Goal: Transaction & Acquisition: Purchase product/service

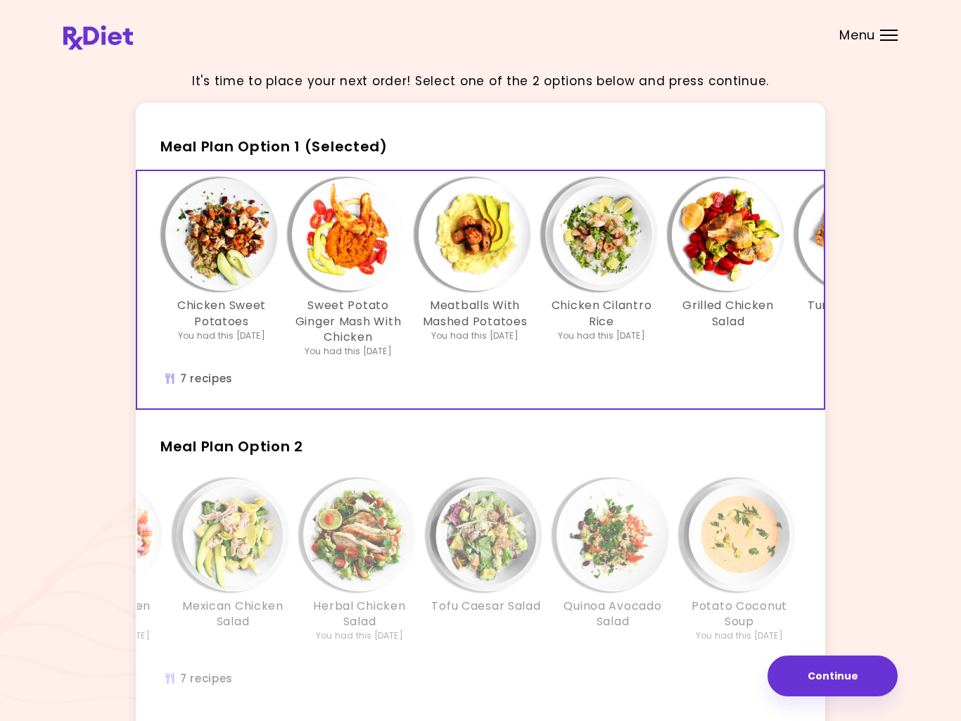
click at [519, 385] on div "Chicken Sweet Potatoes You had this [DATE] Sweet Potato Ginger Mash With Chicke…" at bounding box center [601, 289] width 929 height 237
click at [832, 669] on button "Continue" at bounding box center [833, 675] width 130 height 41
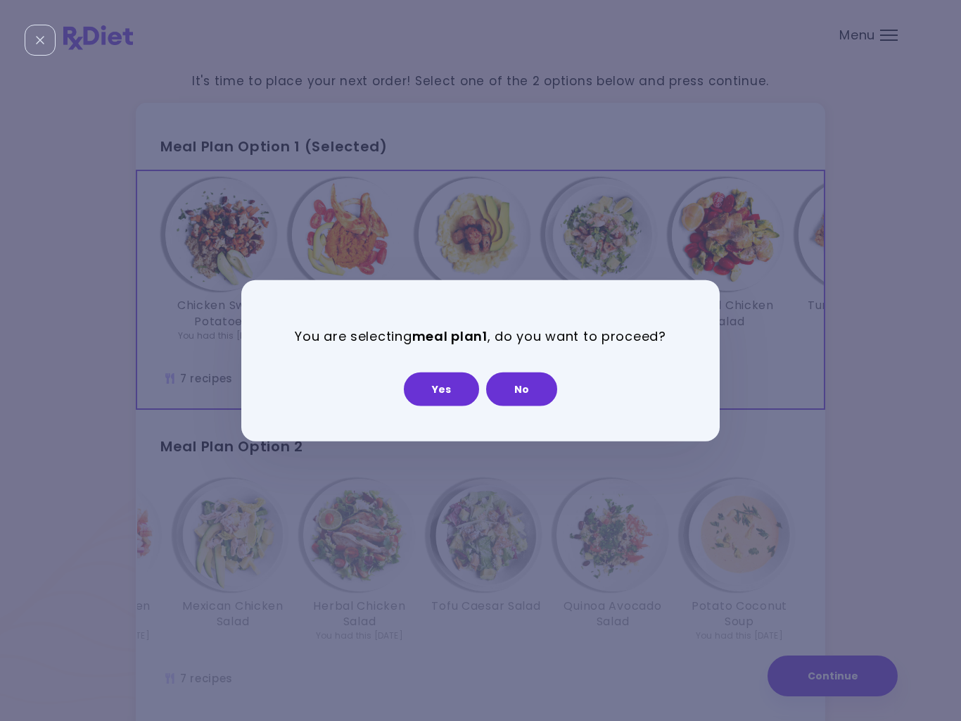
click at [527, 395] on button "No" at bounding box center [521, 389] width 71 height 34
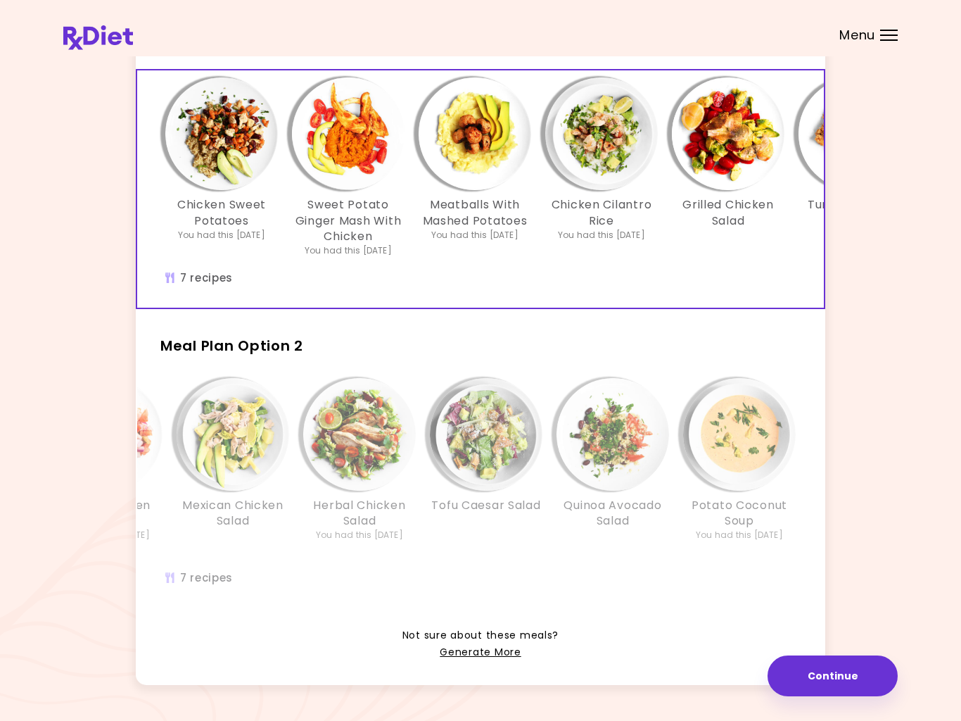
scroll to position [122, 0]
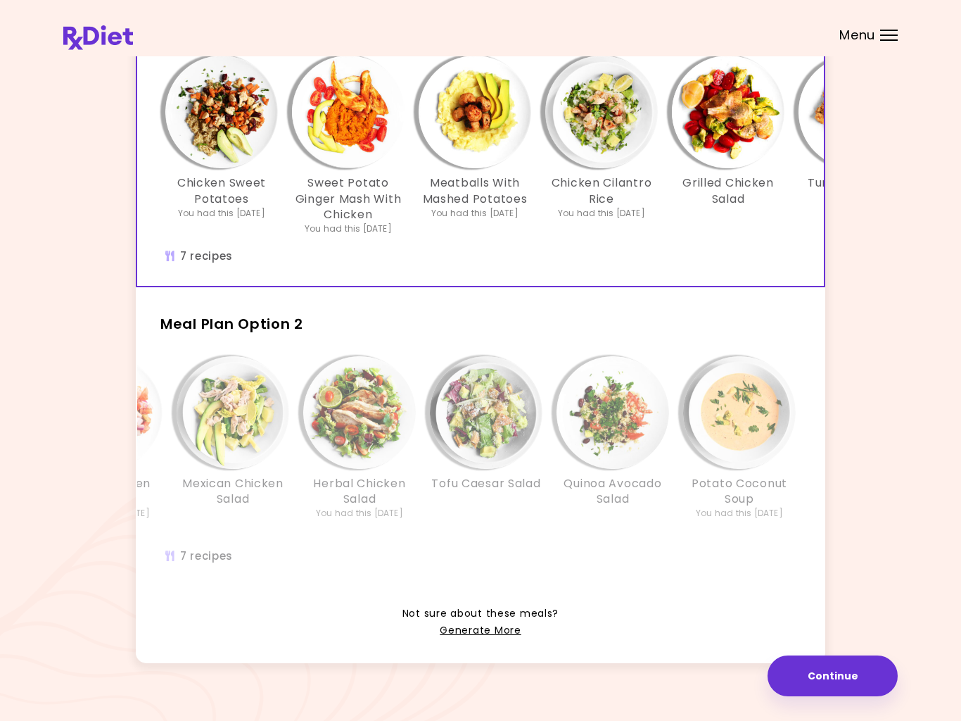
click at [419, 605] on span "Not sure about these meals?" at bounding box center [481, 613] width 156 height 17
click at [493, 605] on span "Not sure about these meals?" at bounding box center [481, 613] width 156 height 17
click at [486, 605] on span "Not sure about these meals?" at bounding box center [481, 613] width 156 height 17
click at [473, 622] on link "Generate More" at bounding box center [480, 630] width 81 height 17
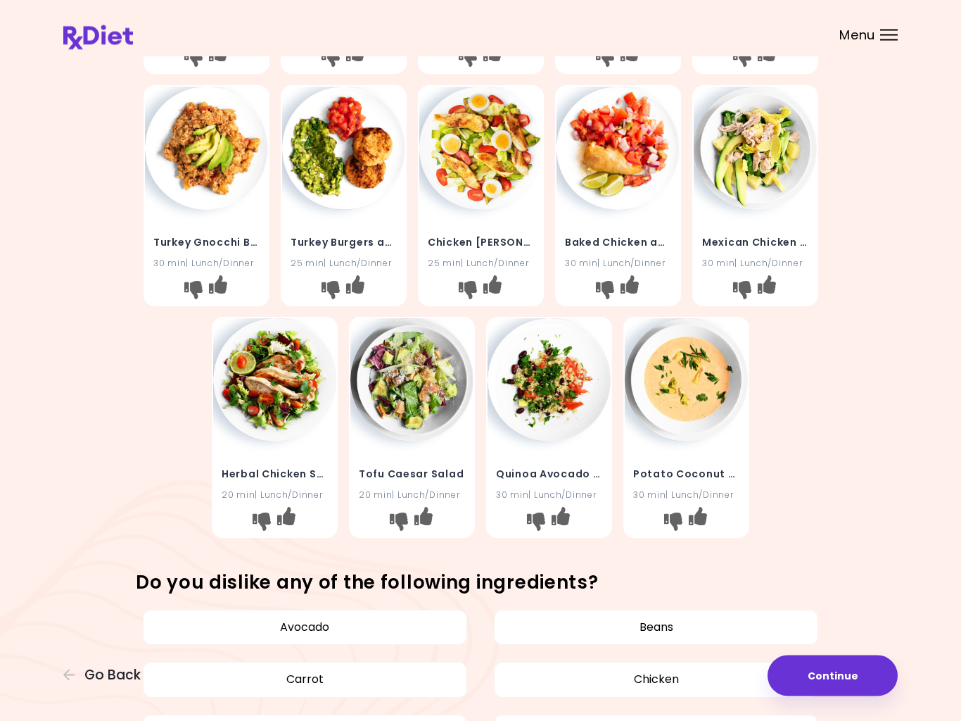
scroll to position [256, 0]
click at [669, 512] on icon "I don't like this recipe" at bounding box center [673, 521] width 18 height 18
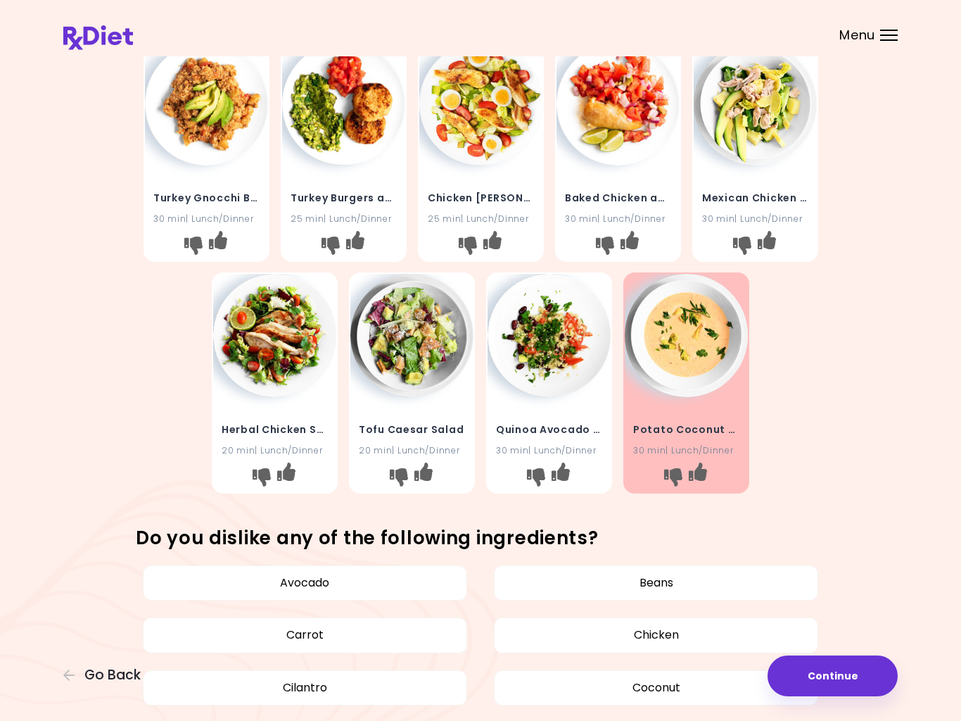
scroll to position [288, 0]
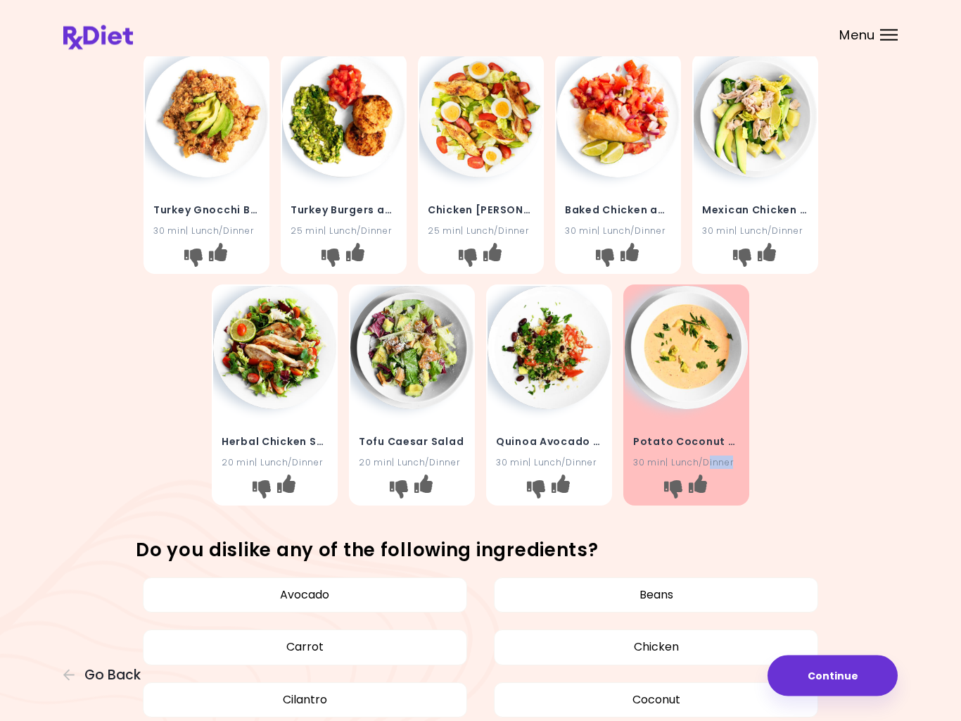
click at [809, 435] on div "Chicken Sweet Potatoes 25 min | Lunch/Dinner Sweet Potato Ginger Mash With Chic…" at bounding box center [481, 164] width 676 height 696
click at [809, 434] on div "Chicken Sweet Potatoes 25 min | Lunch/Dinner Sweet Potato Ginger Mash With Chic…" at bounding box center [481, 164] width 676 height 696
click at [716, 450] on h4 "Potato Coconut Soup" at bounding box center [686, 442] width 106 height 23
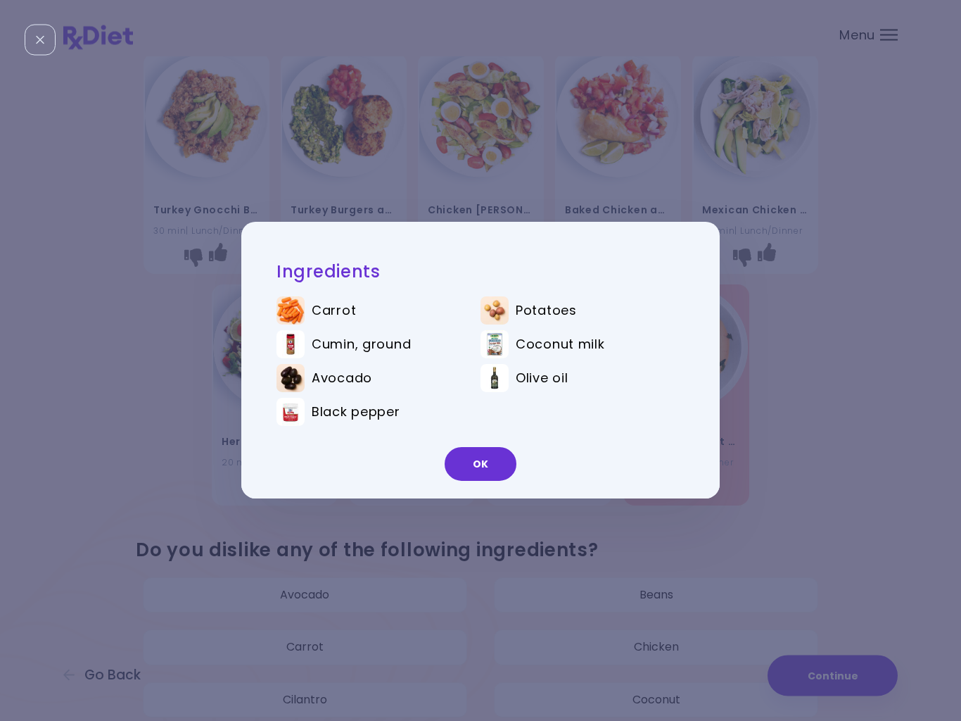
scroll to position [289, 0]
click at [479, 461] on button "OK" at bounding box center [481, 465] width 72 height 34
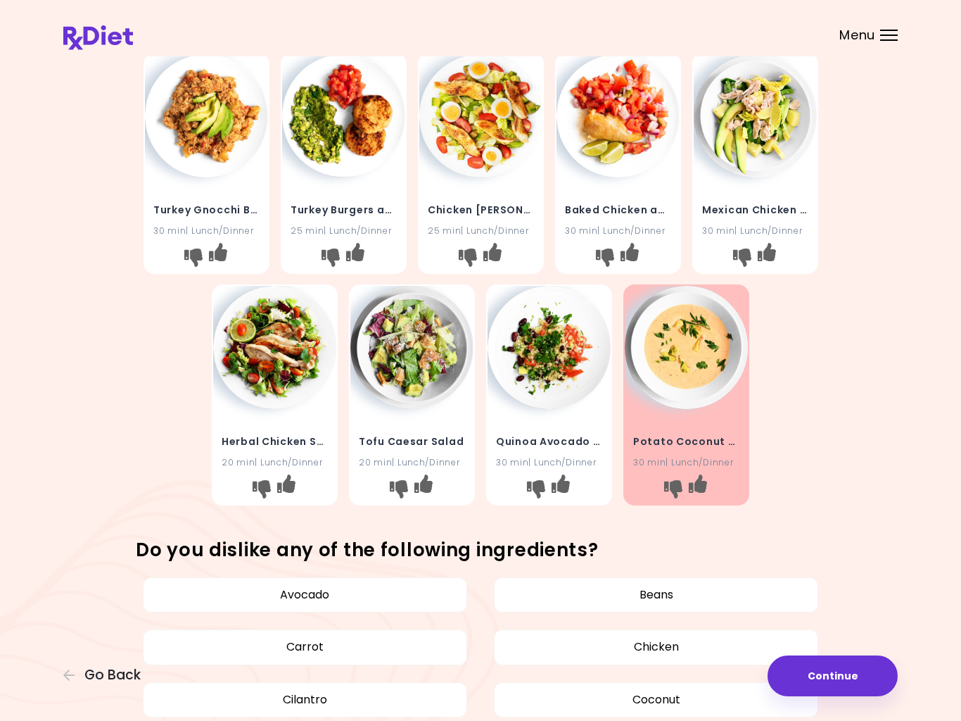
click at [702, 481] on icon "I like this recipe" at bounding box center [698, 483] width 18 height 18
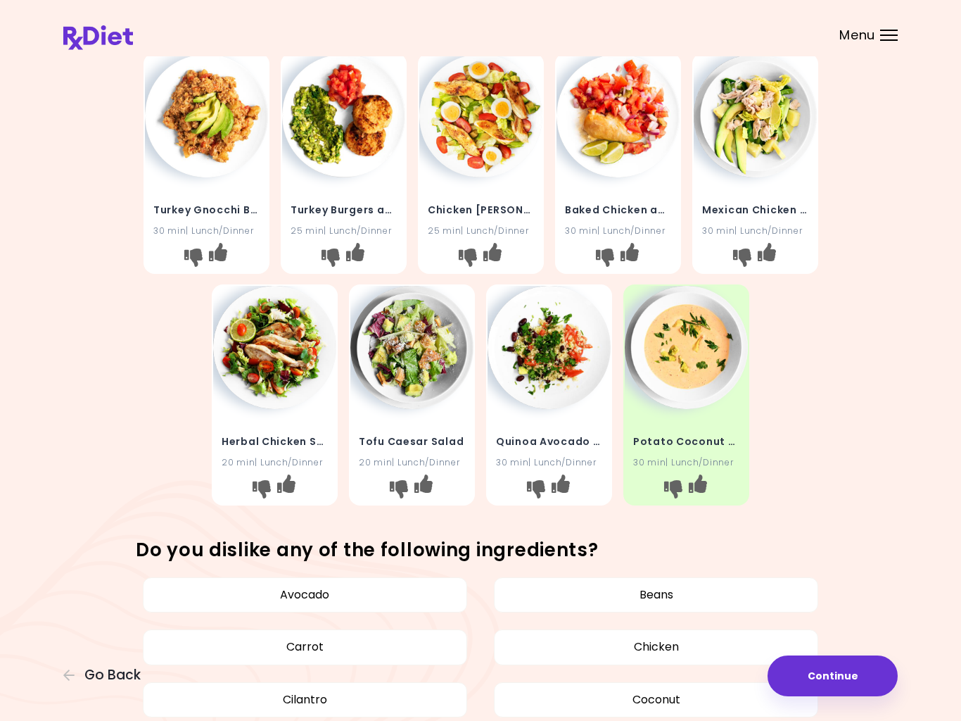
click at [756, 501] on div "Chicken Sweet Potatoes 25 min | Lunch/Dinner Sweet Potato Ginger Mash With Chic…" at bounding box center [481, 163] width 676 height 696
click at [662, 398] on img at bounding box center [686, 347] width 123 height 123
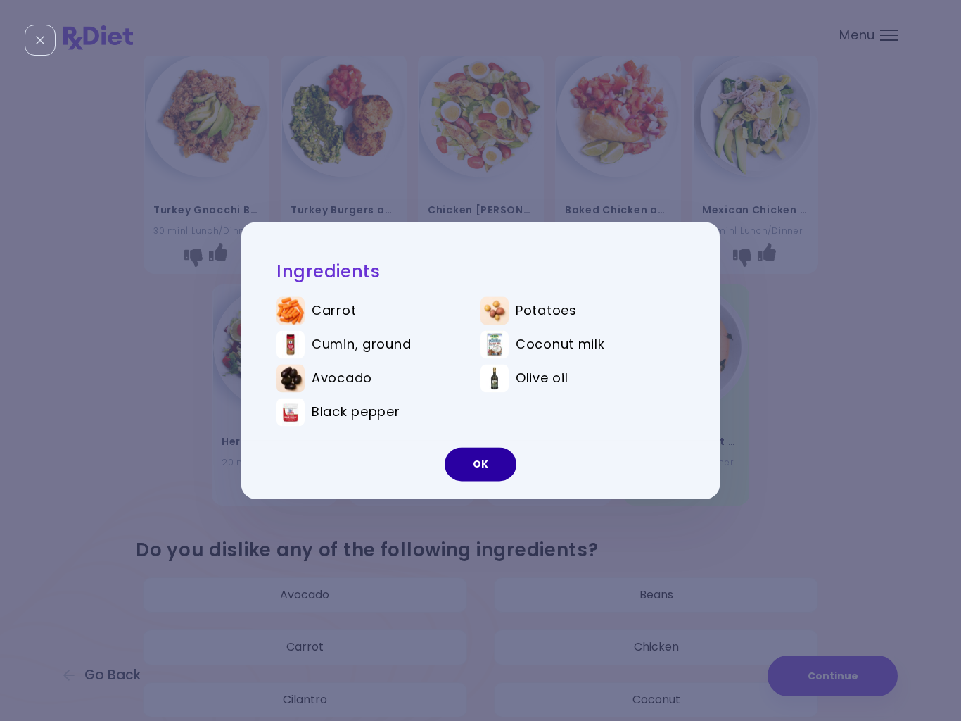
click at [466, 465] on button "OK" at bounding box center [481, 465] width 72 height 34
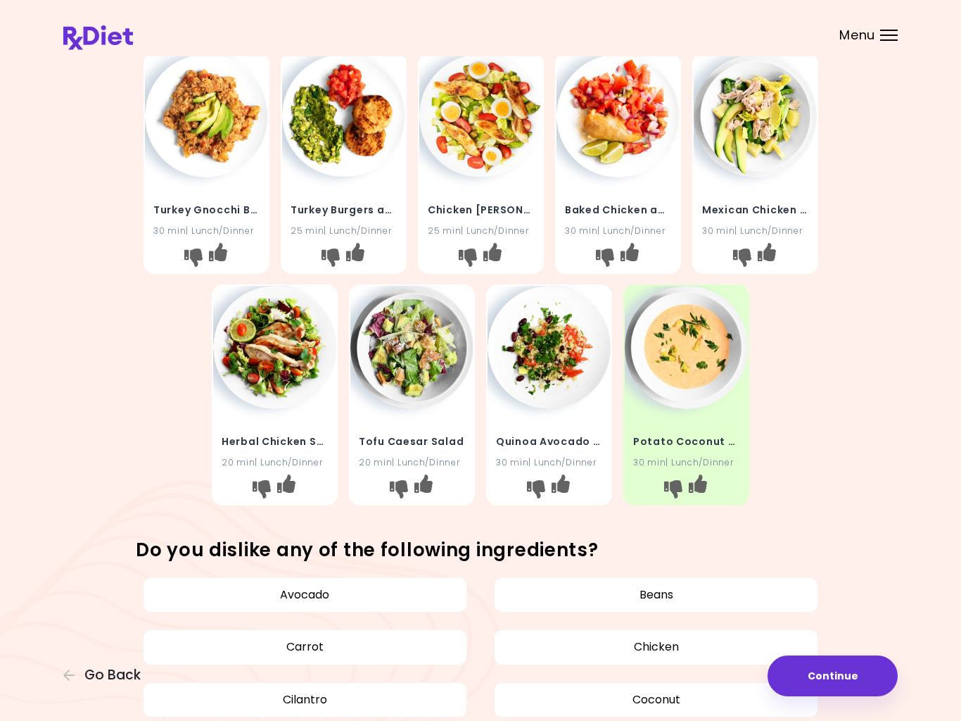
click at [654, 465] on div "30 min | Lunch/Dinner" at bounding box center [686, 462] width 106 height 13
click at [664, 411] on div "Potato Coconut Soup 30 min | Lunch/Dinner" at bounding box center [686, 443] width 123 height 69
click at [660, 431] on h4 "Potato Coconut Soup" at bounding box center [686, 442] width 106 height 23
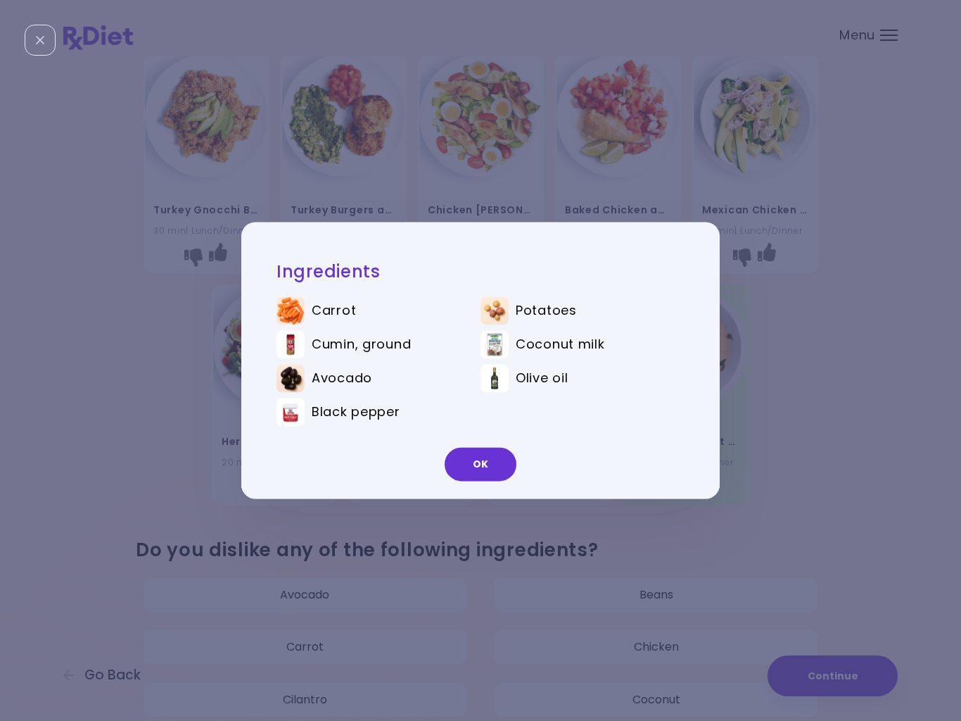
click at [659, 429] on ul "Carrot Potatoes Cumin, ground Coconut milk Avocado Olive oil Black pepper" at bounding box center [481, 364] width 408 height 156
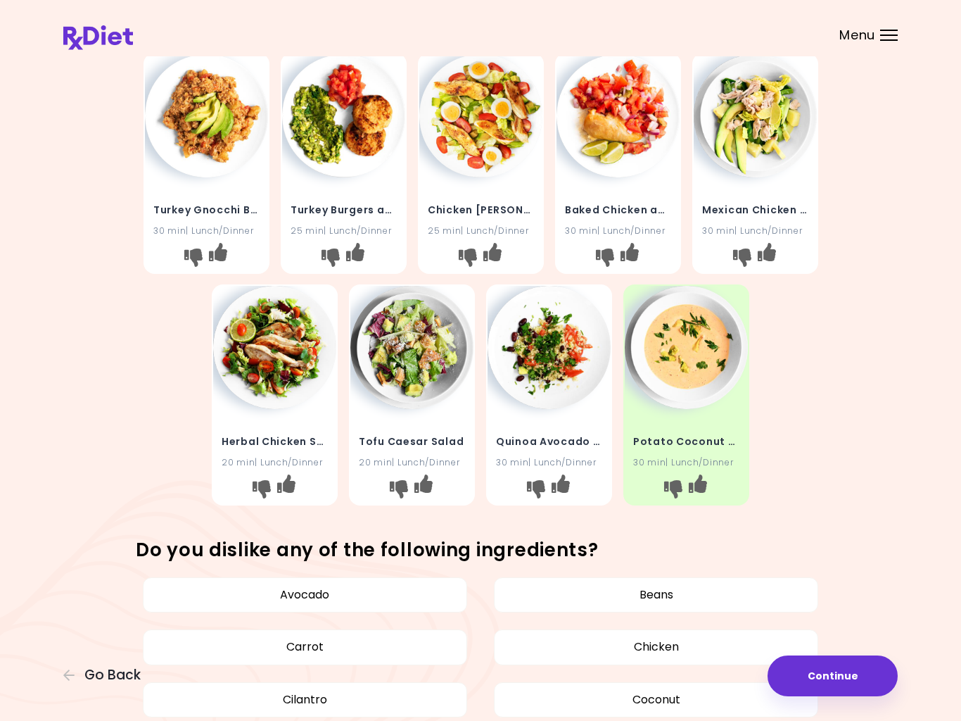
click at [671, 484] on icon "I don't like this recipe" at bounding box center [673, 489] width 18 height 18
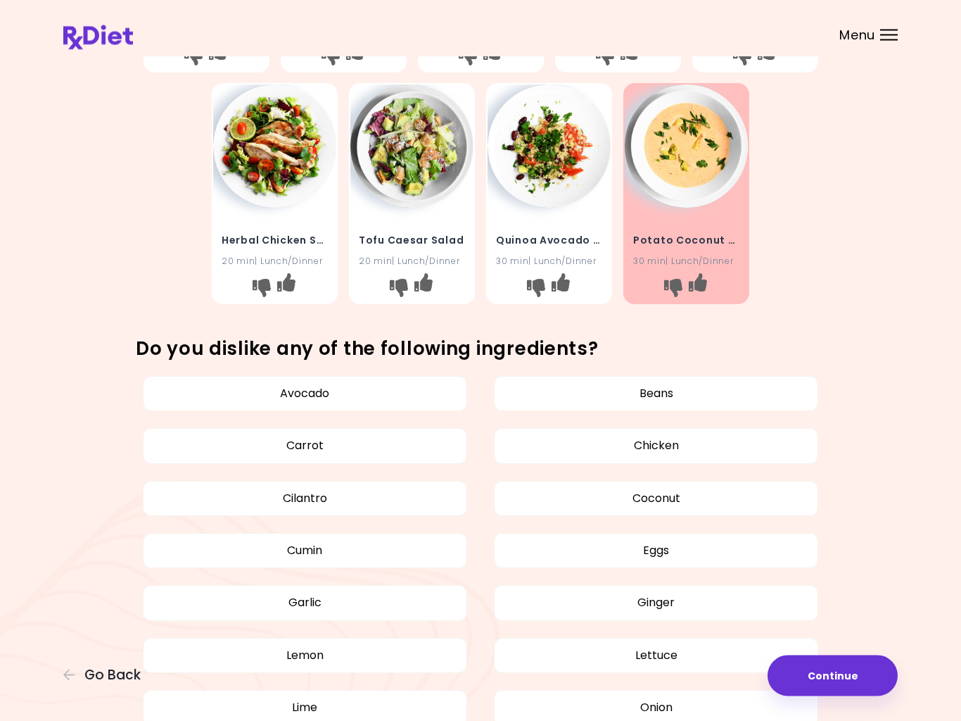
scroll to position [491, 0]
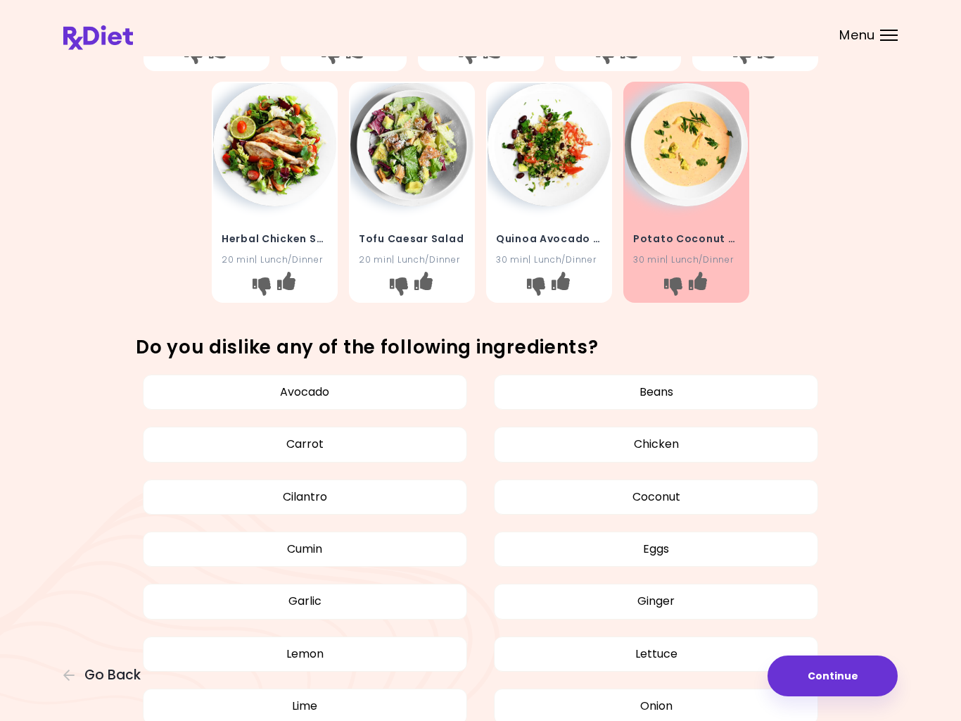
click at [287, 491] on button "Cilantro" at bounding box center [305, 496] width 324 height 35
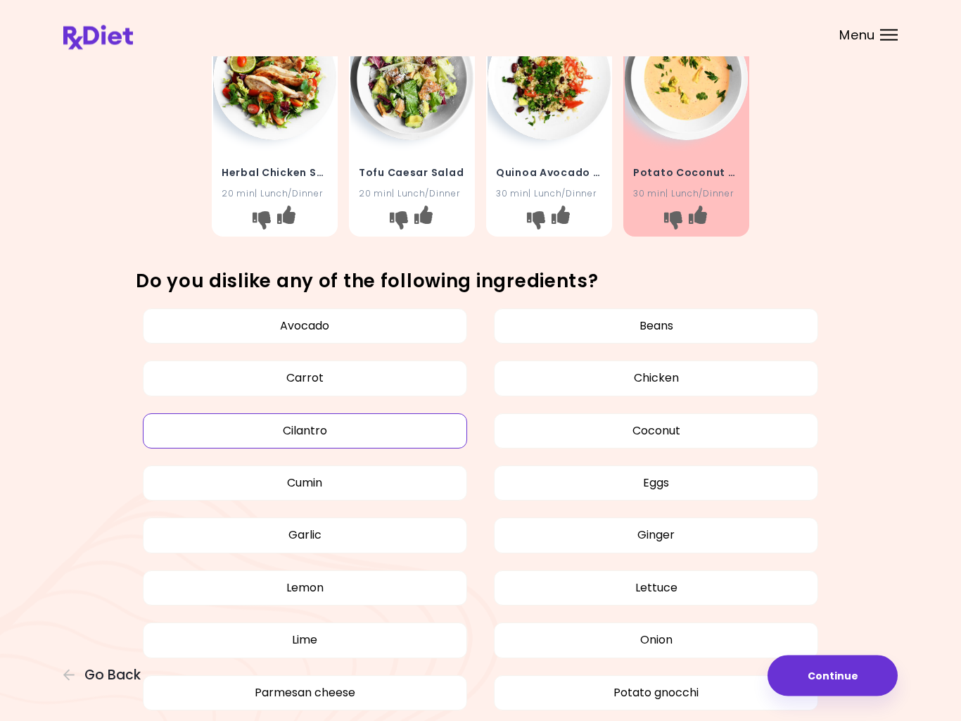
scroll to position [558, 0]
click at [265, 475] on button "Cumin" at bounding box center [305, 481] width 324 height 35
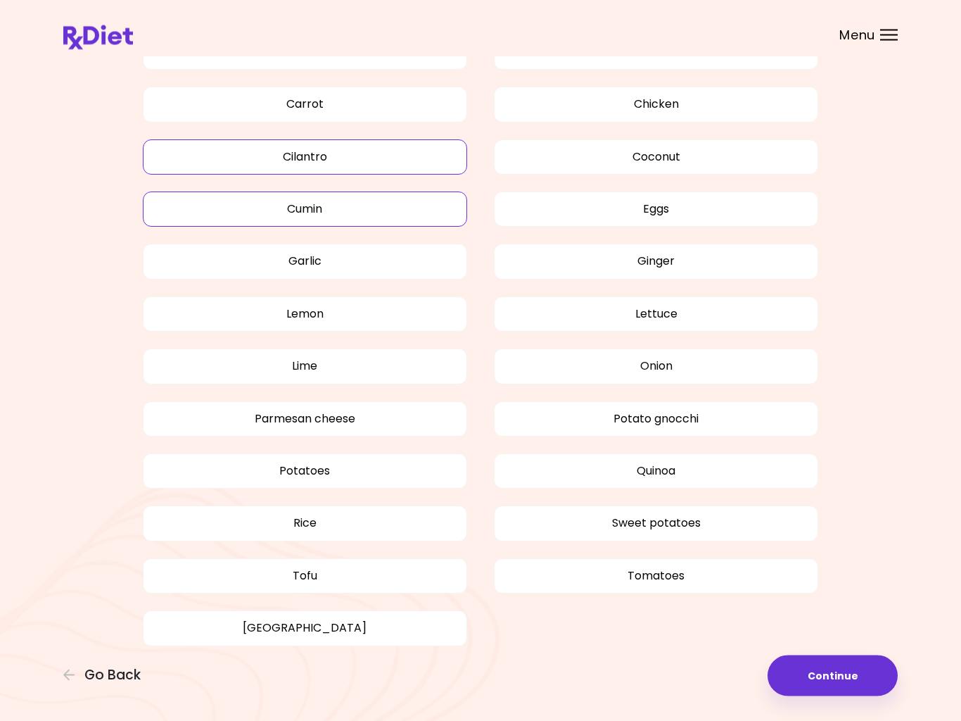
scroll to position [835, 0]
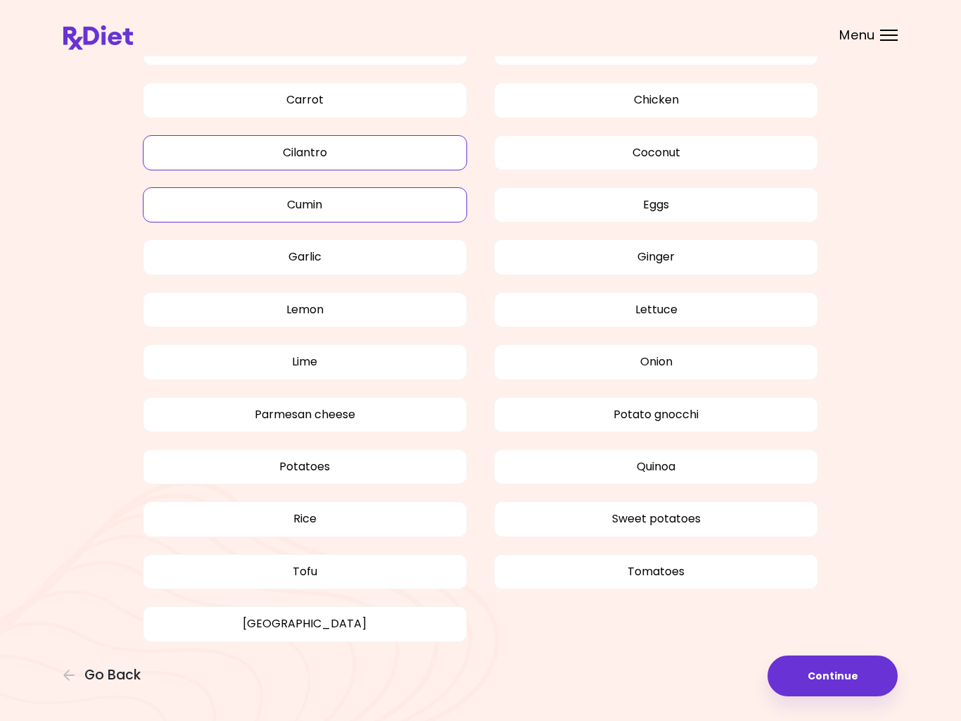
click at [283, 559] on button "Tofu" at bounding box center [305, 571] width 324 height 35
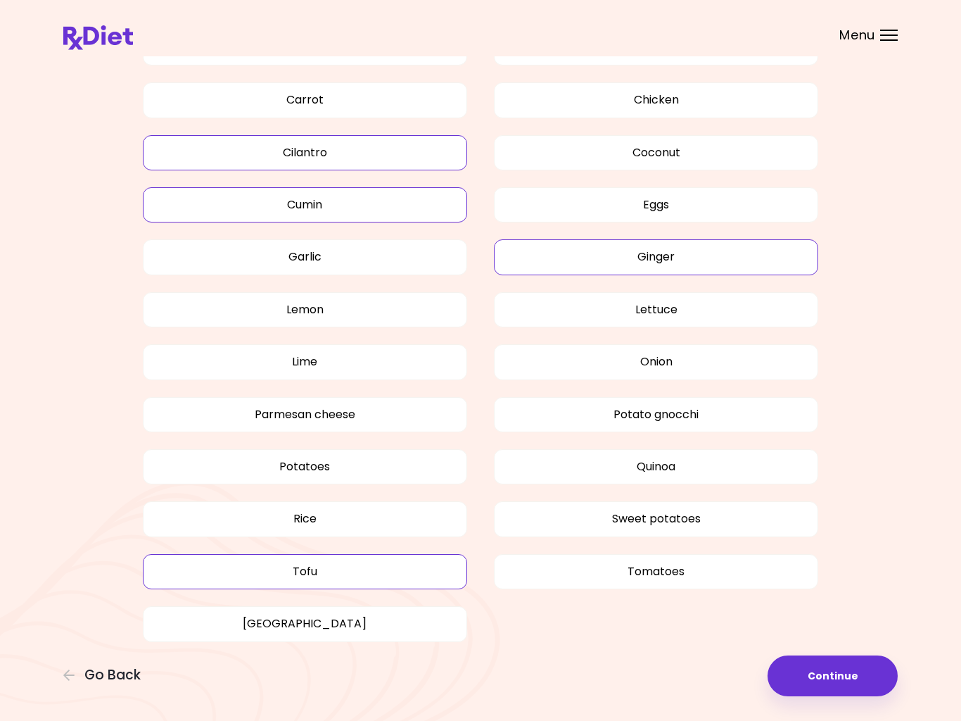
click at [650, 264] on button "Ginger" at bounding box center [656, 256] width 324 height 35
click at [837, 673] on button "Continue" at bounding box center [833, 675] width 130 height 41
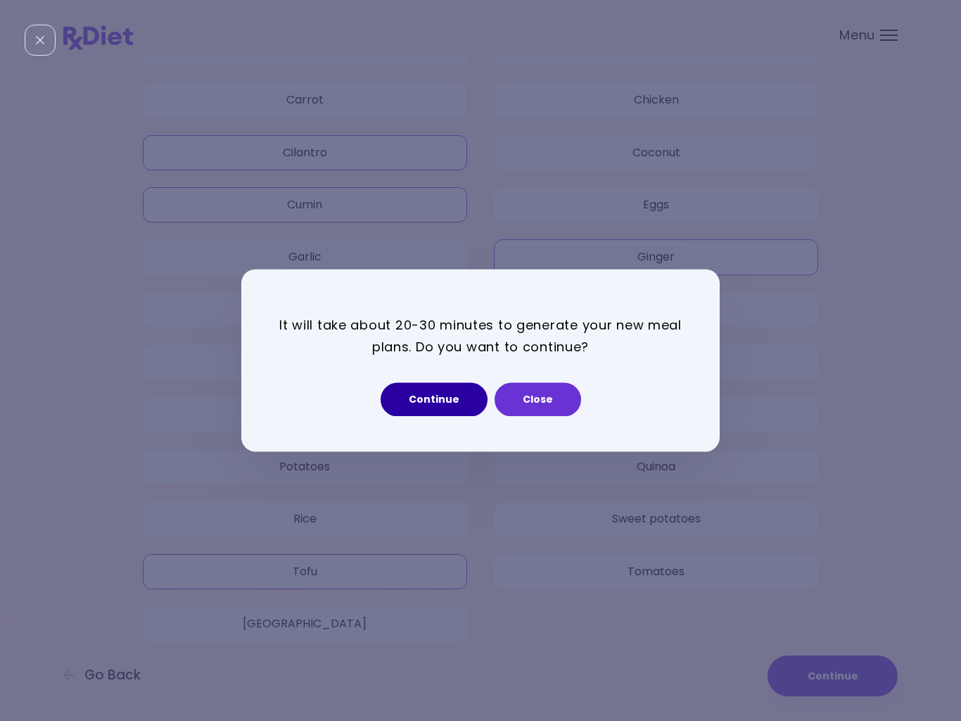
click at [447, 402] on button "Continue" at bounding box center [434, 400] width 107 height 34
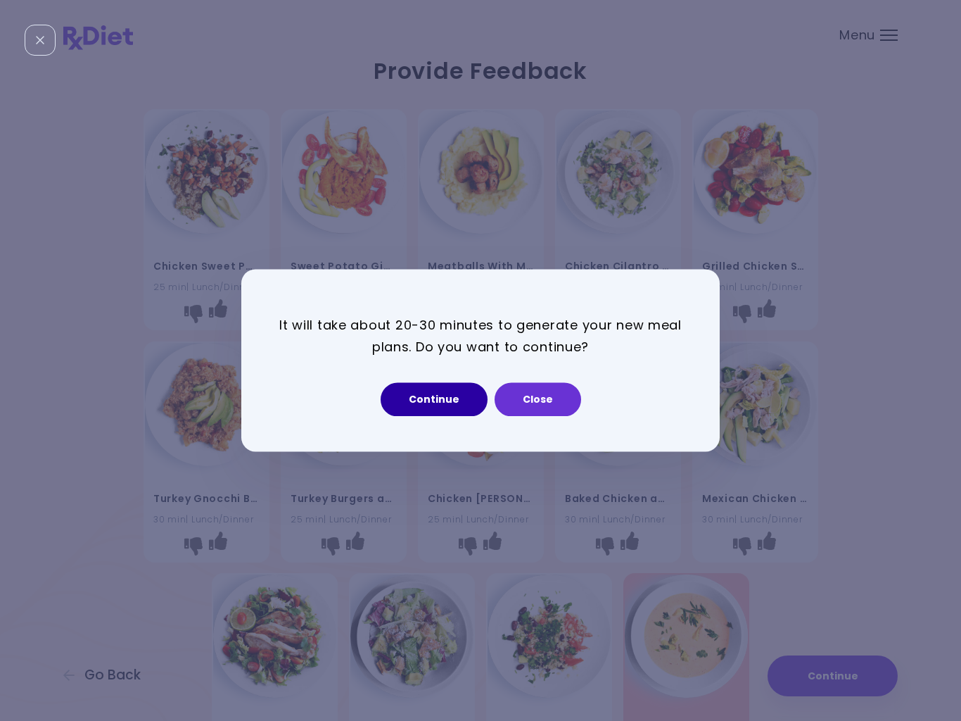
select select "*"
